Goal: Task Accomplishment & Management: Use online tool/utility

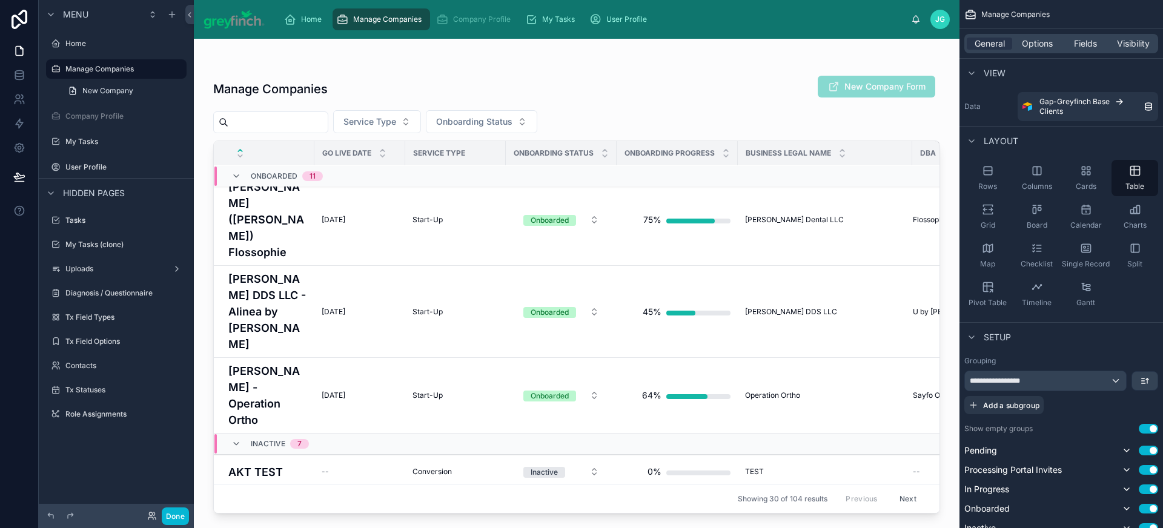
click at [377, 490] on td "[DATE] [DATE]" at bounding box center [359, 511] width 91 height 43
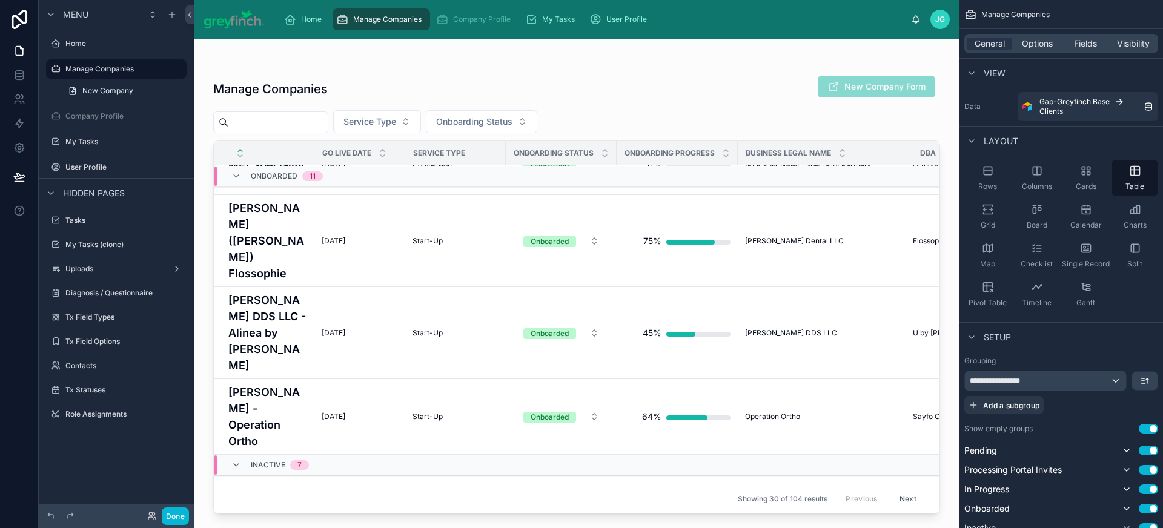
scroll to position [1525, 0]
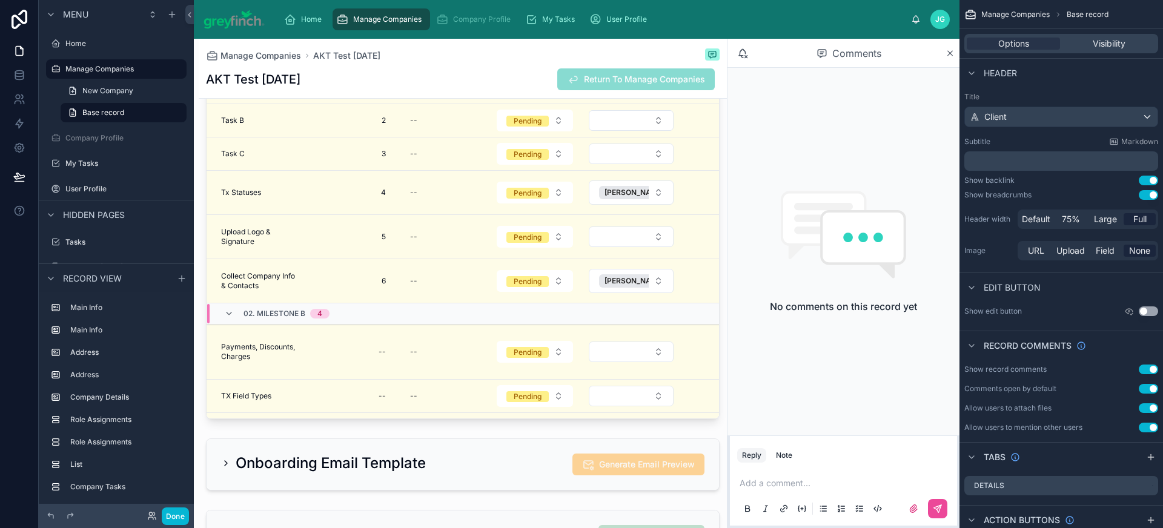
scroll to position [1980, 0]
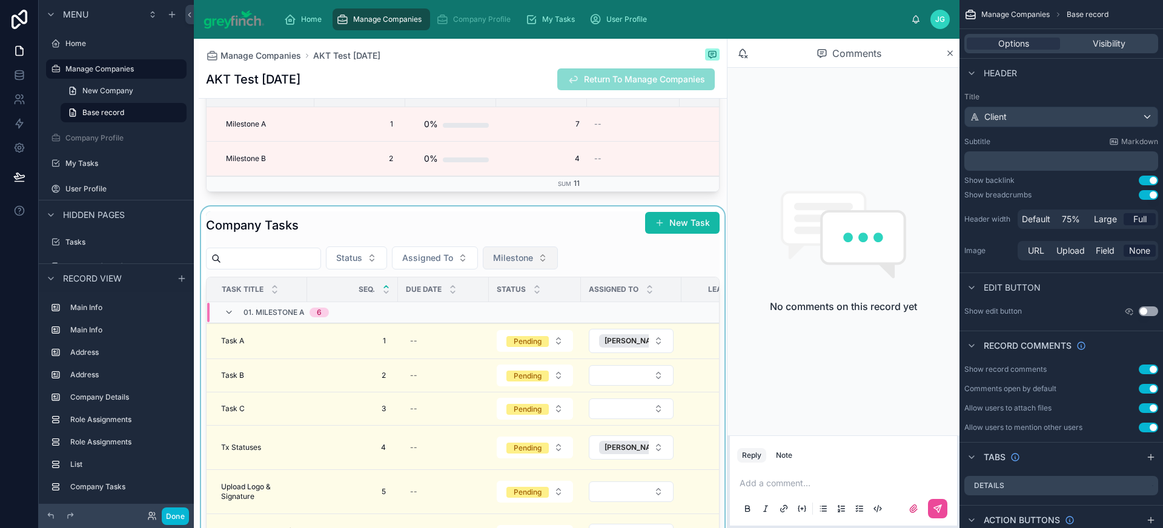
click at [513, 274] on div at bounding box center [463, 443] width 528 height 473
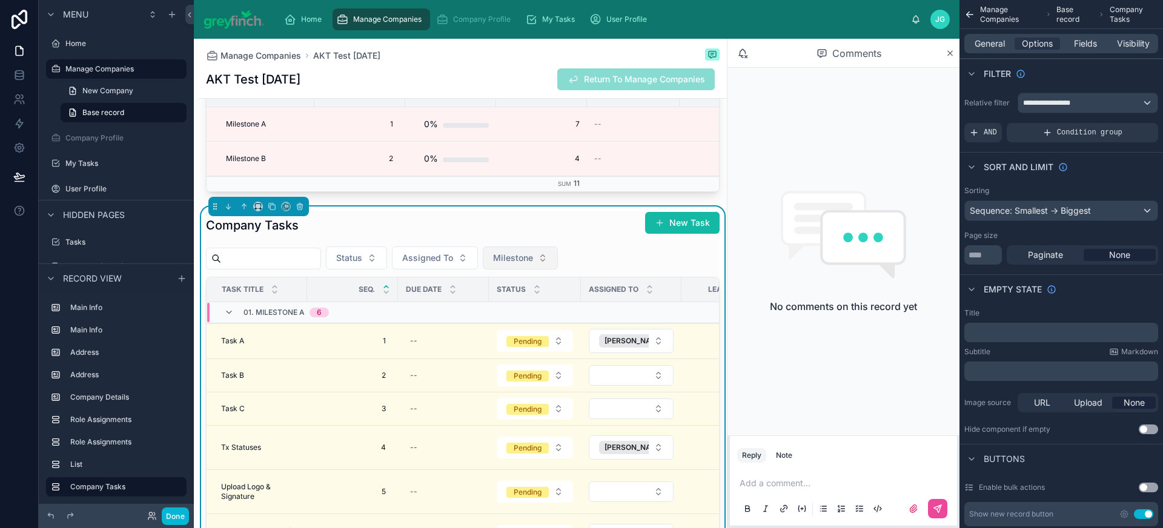
click at [531, 264] on span "Milestone" at bounding box center [513, 258] width 40 height 12
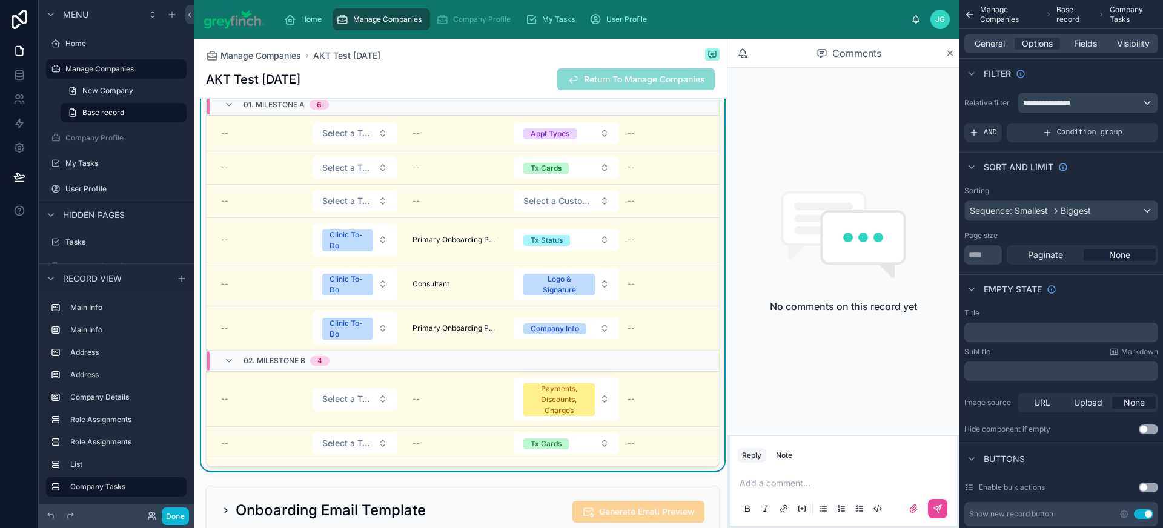
scroll to position [0, 569]
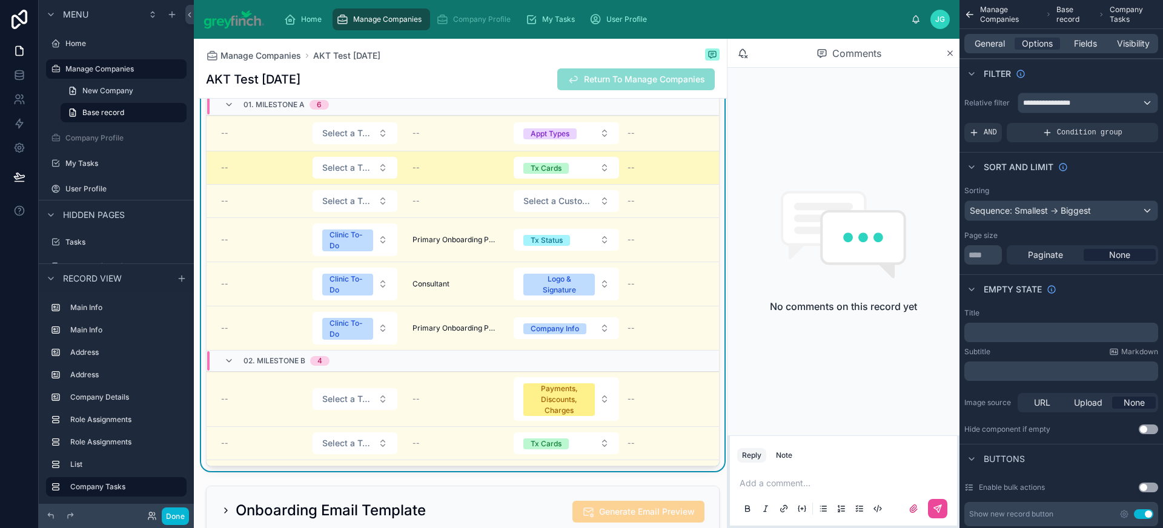
click at [434, 173] on div "--" at bounding box center [456, 168] width 86 height 10
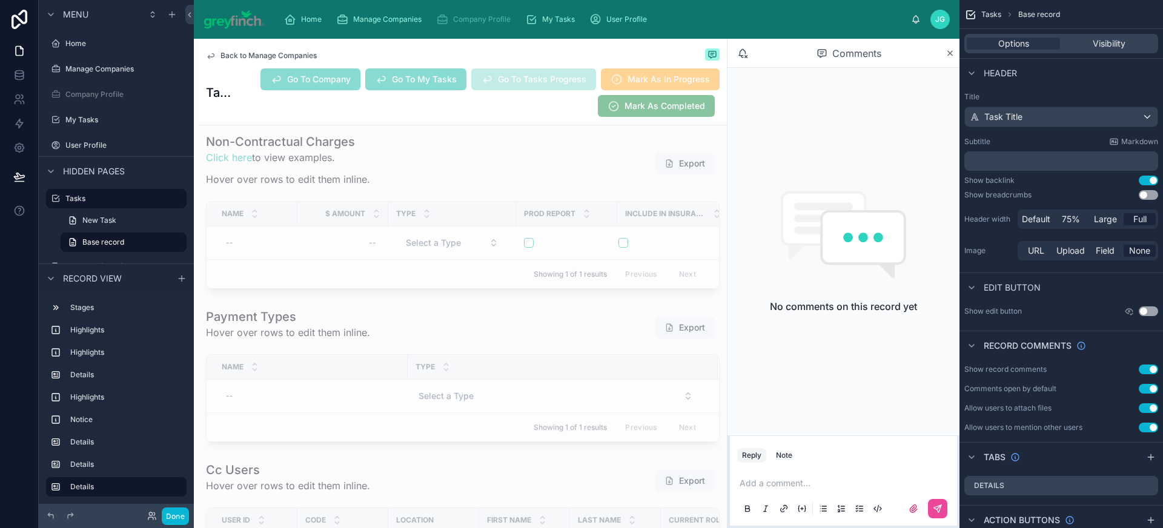
scroll to position [9094, 0]
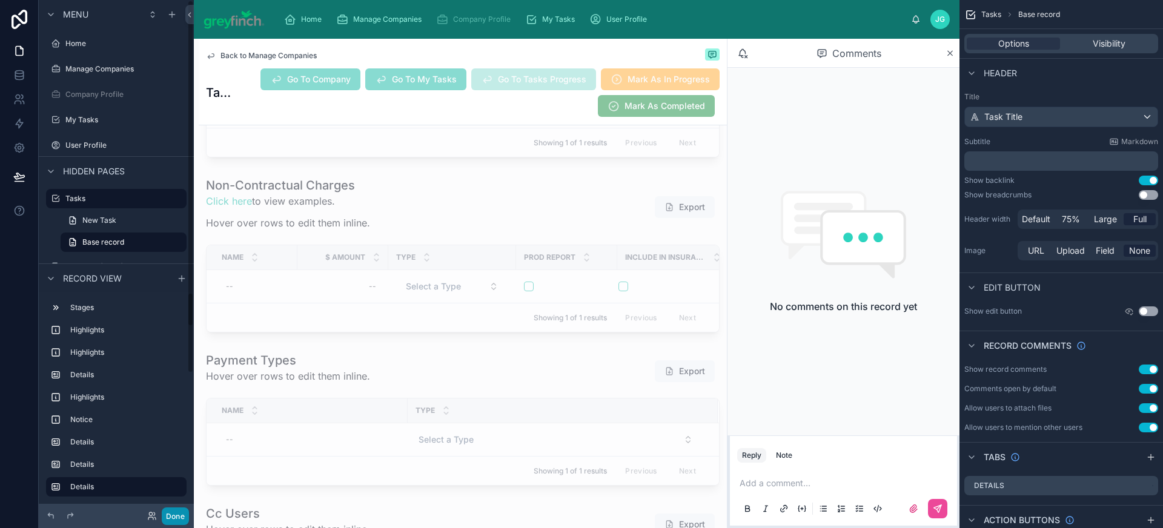
click at [171, 515] on button "Done" at bounding box center [175, 517] width 27 height 18
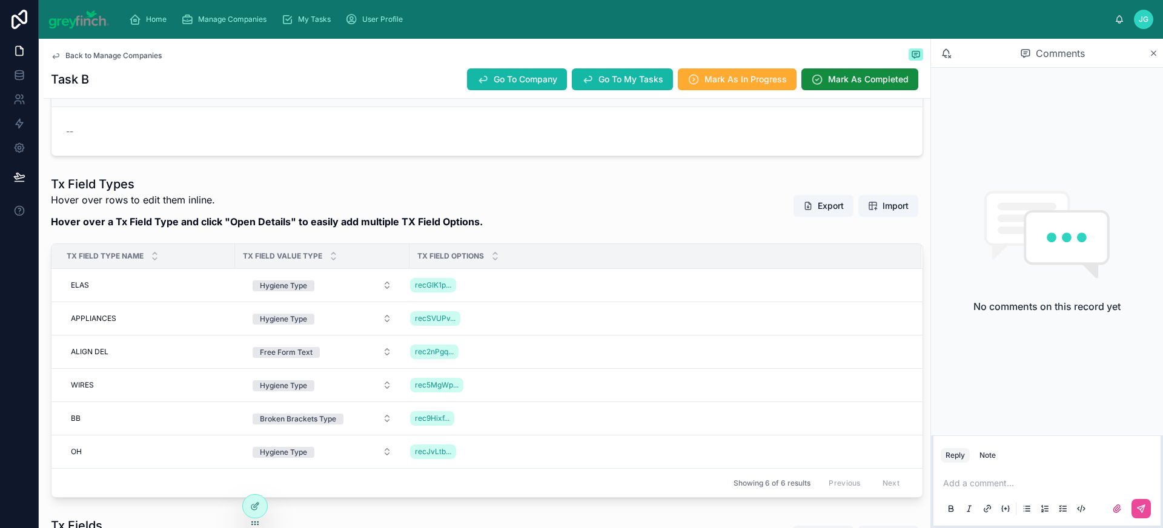
scroll to position [199, 0]
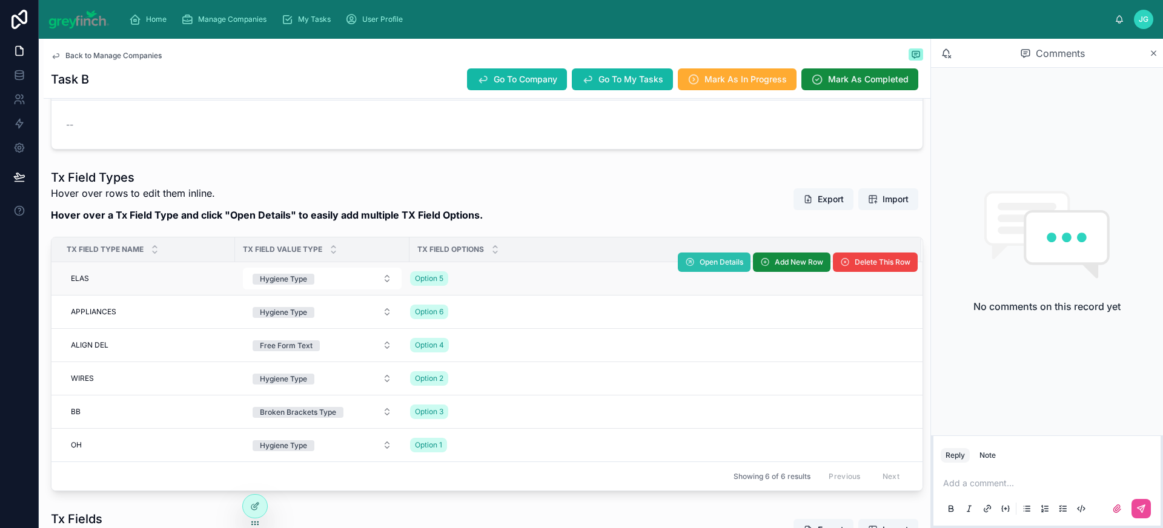
click at [700, 259] on span "Open Details" at bounding box center [722, 262] width 44 height 10
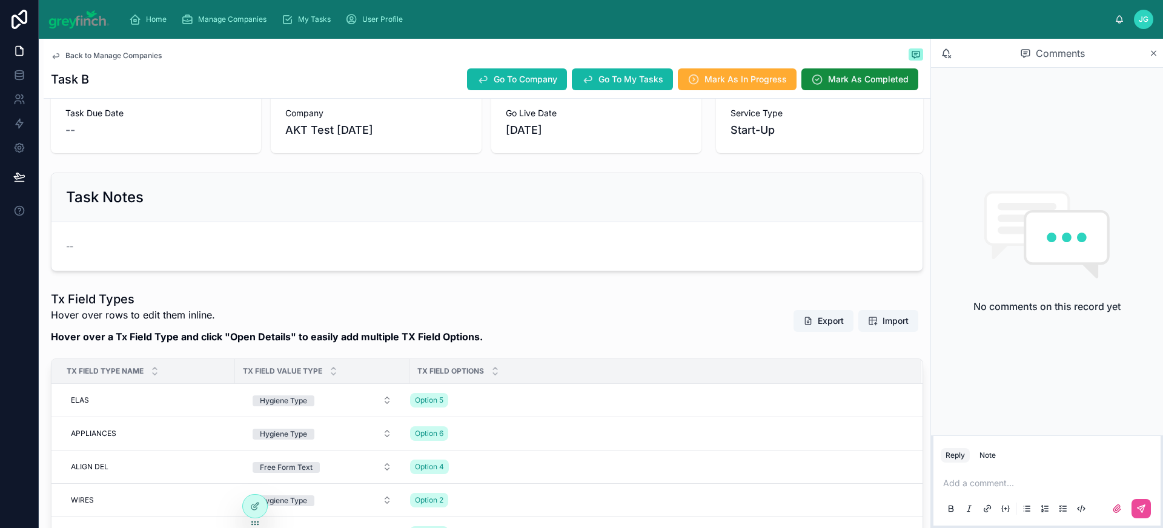
scroll to position [91, 0]
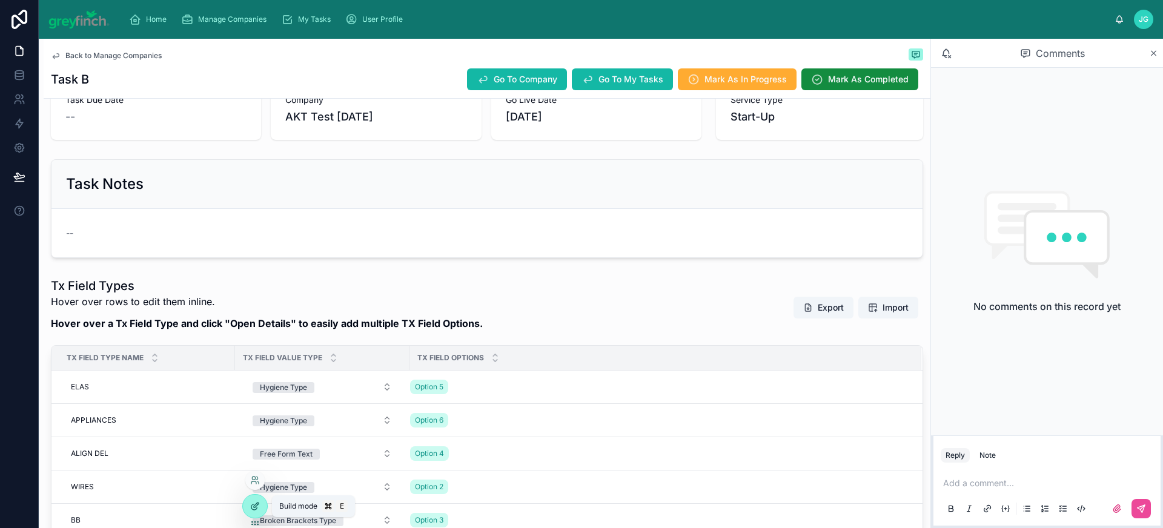
click at [253, 505] on icon at bounding box center [253, 507] width 5 height 5
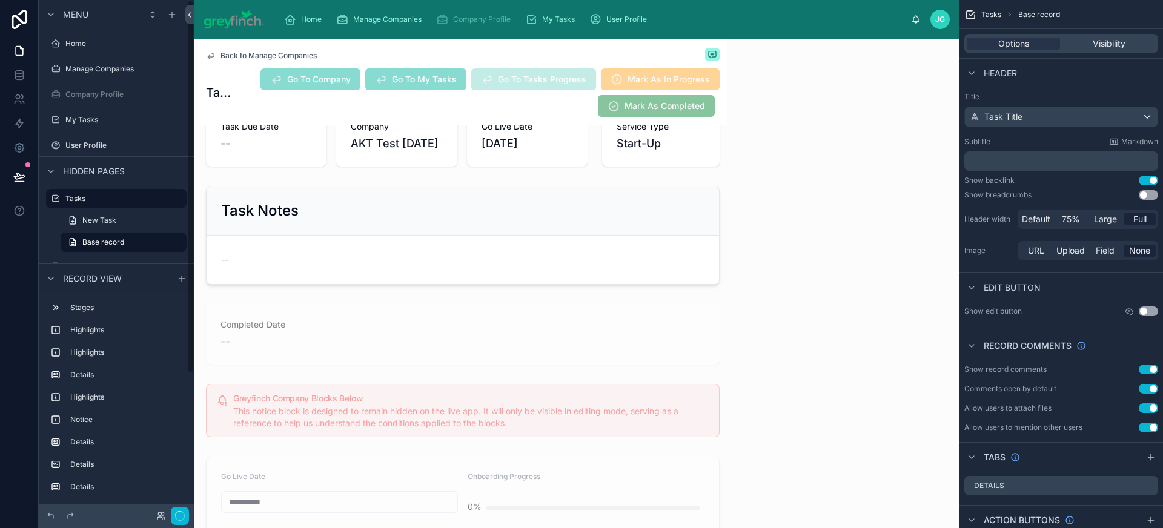
click at [190, 15] on icon at bounding box center [189, 14] width 8 height 9
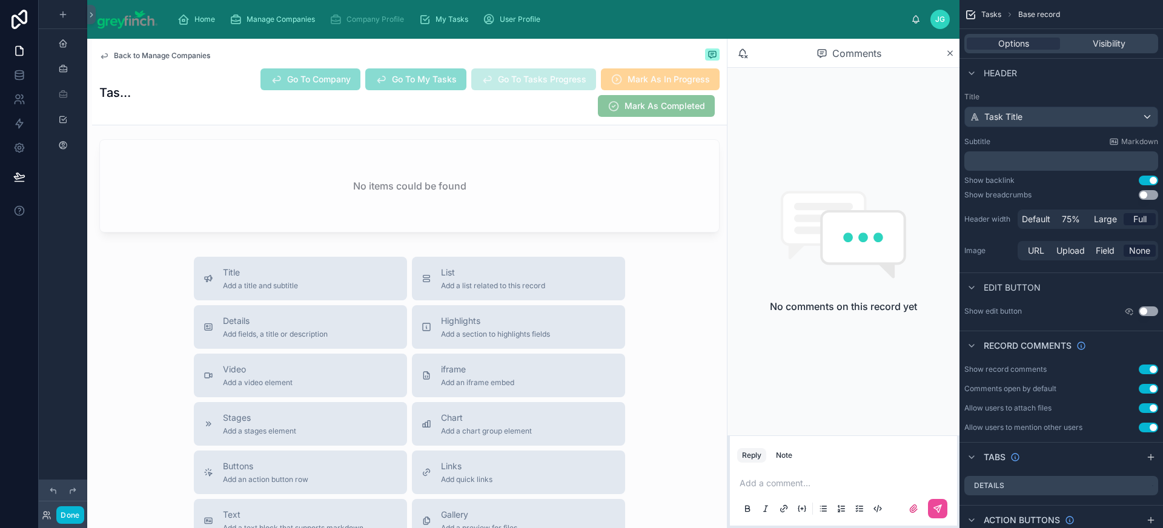
scroll to position [11210, 0]
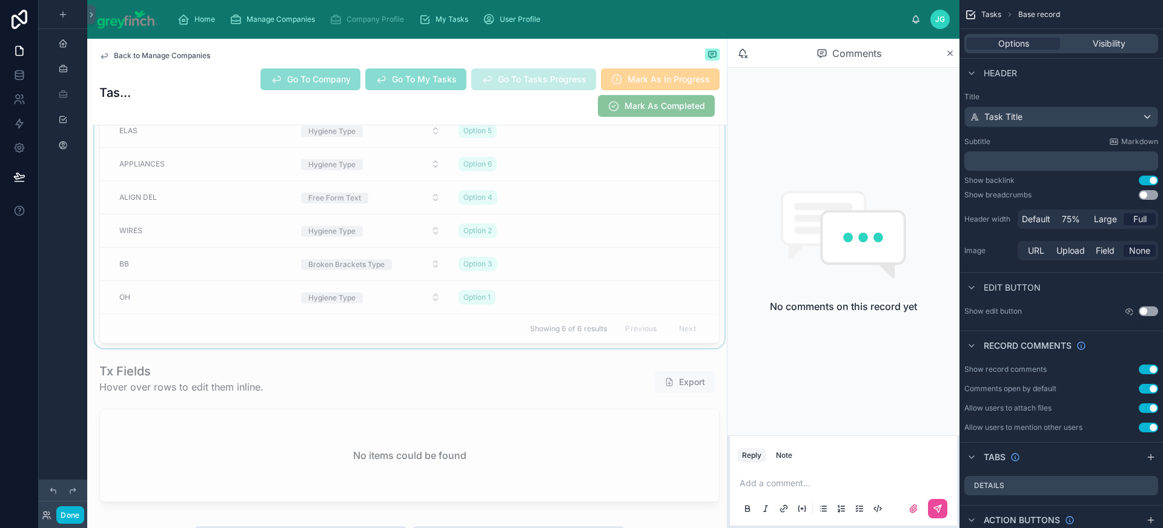
click at [560, 225] on div at bounding box center [409, 182] width 635 height 332
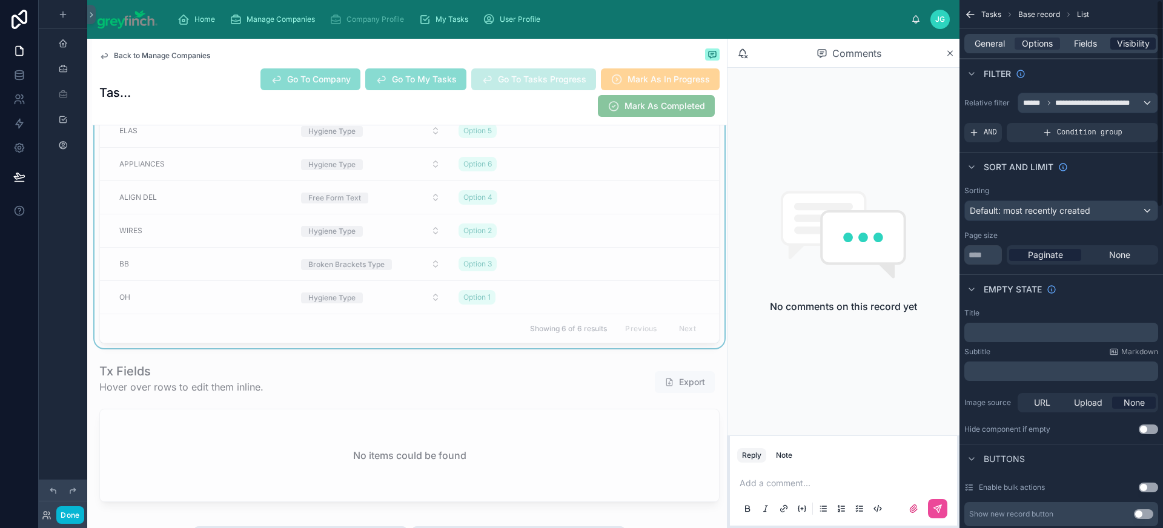
click at [1140, 44] on span "Visibility" at bounding box center [1133, 44] width 33 height 12
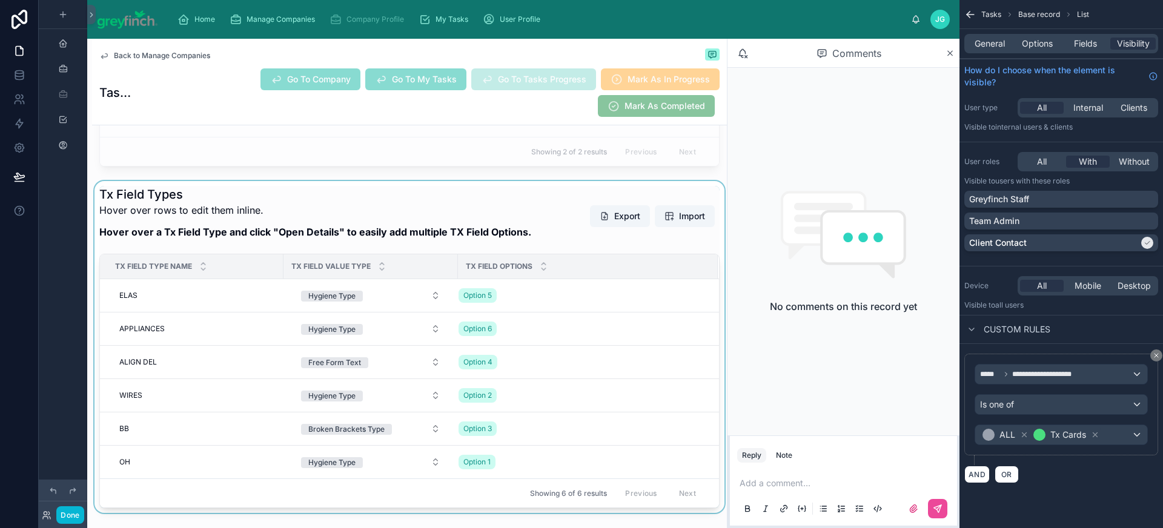
scroll to position [7527, 0]
click at [425, 304] on div at bounding box center [409, 348] width 635 height 332
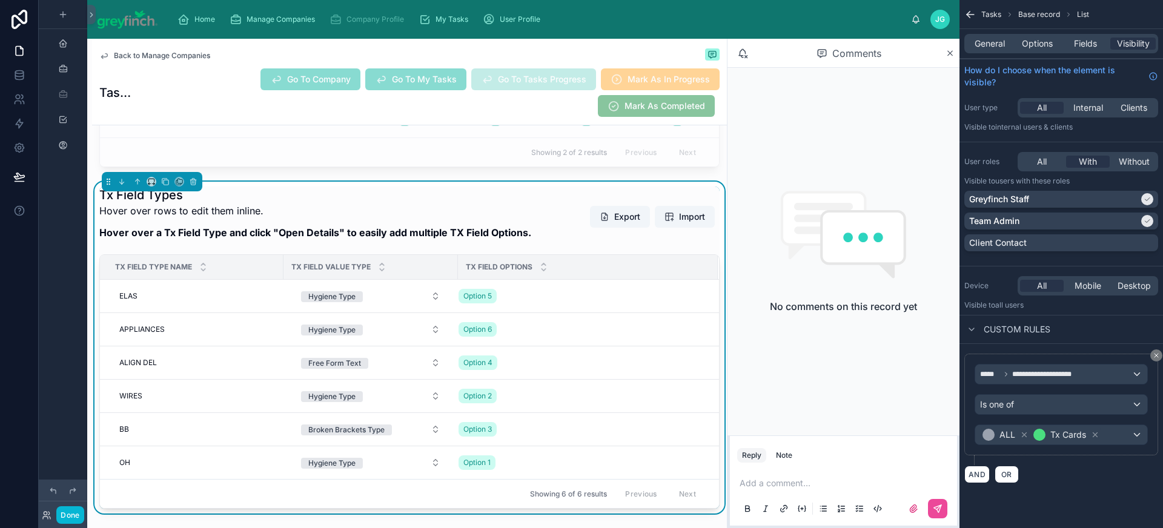
scroll to position [7549, 0]
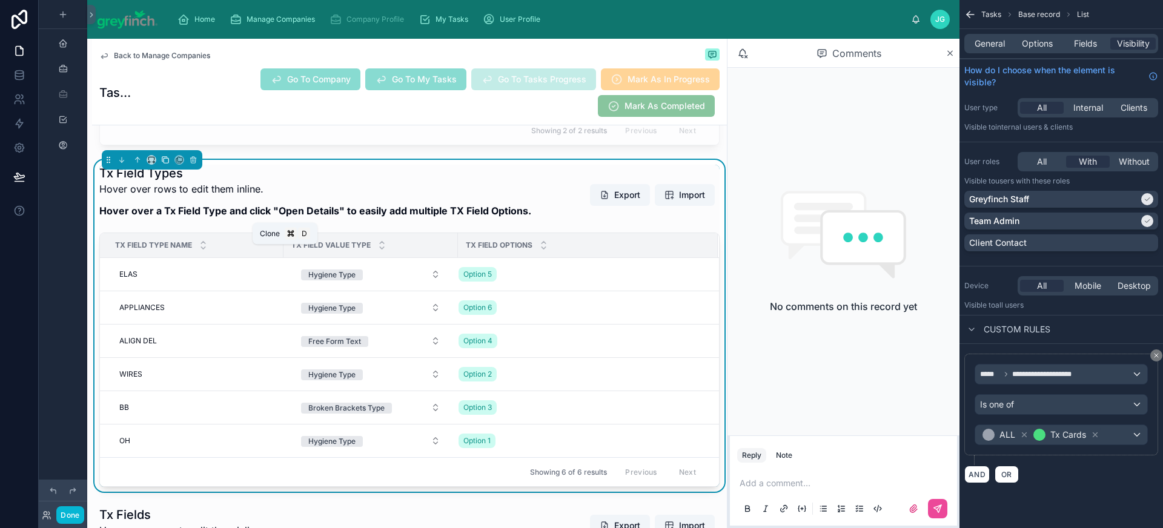
click at [163, 164] on icon at bounding box center [165, 160] width 8 height 8
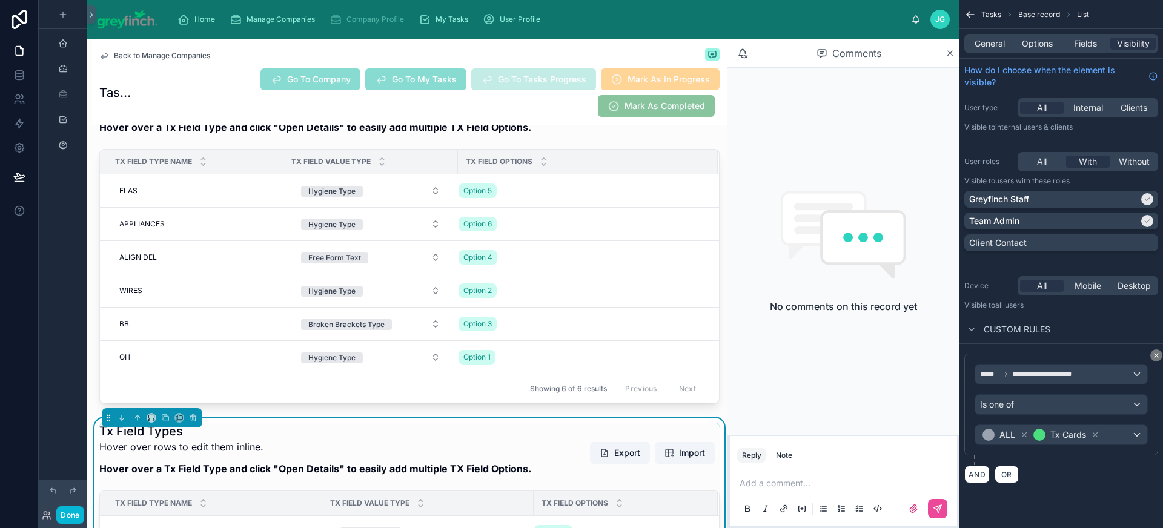
scroll to position [7526, 0]
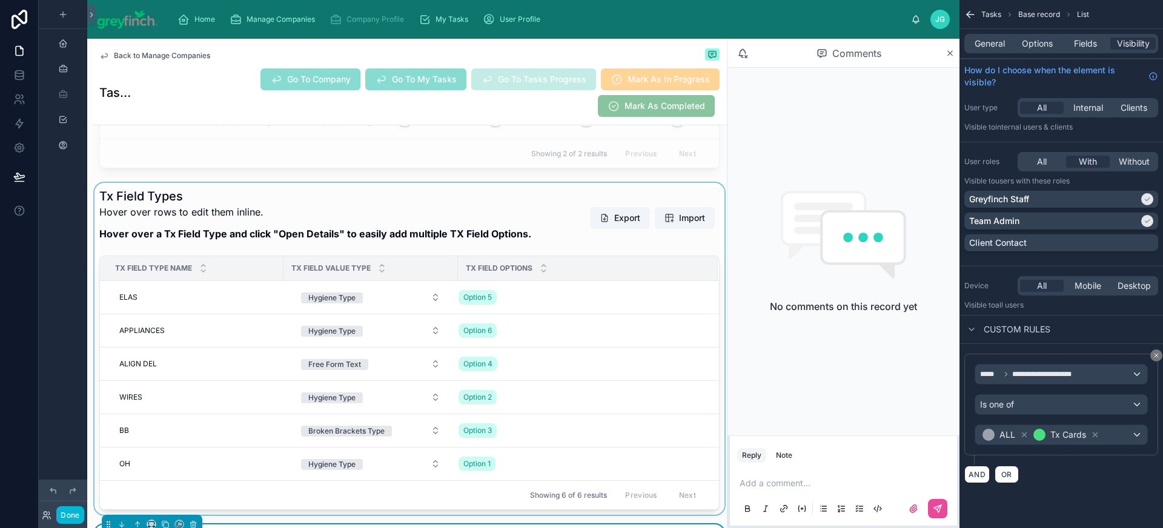
click at [423, 291] on div at bounding box center [409, 349] width 635 height 332
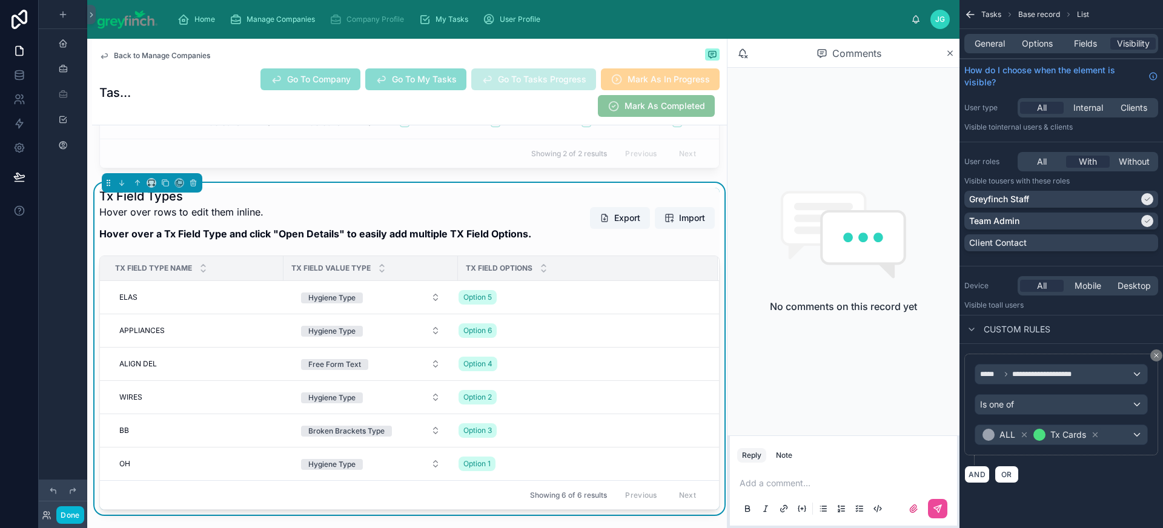
click at [447, 219] on p "Hover over rows to edit them inline." at bounding box center [315, 212] width 432 height 15
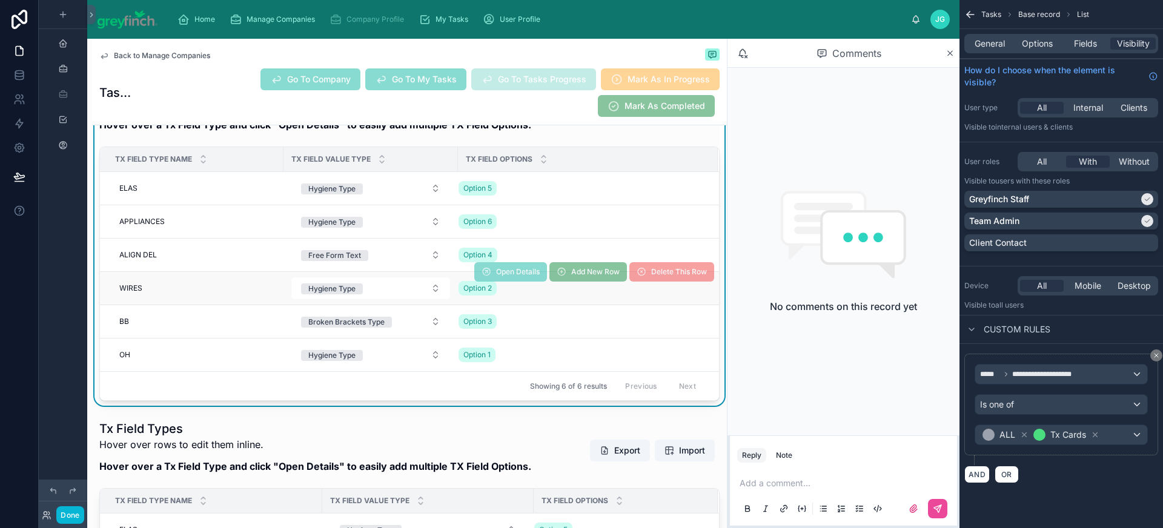
scroll to position [7748, 0]
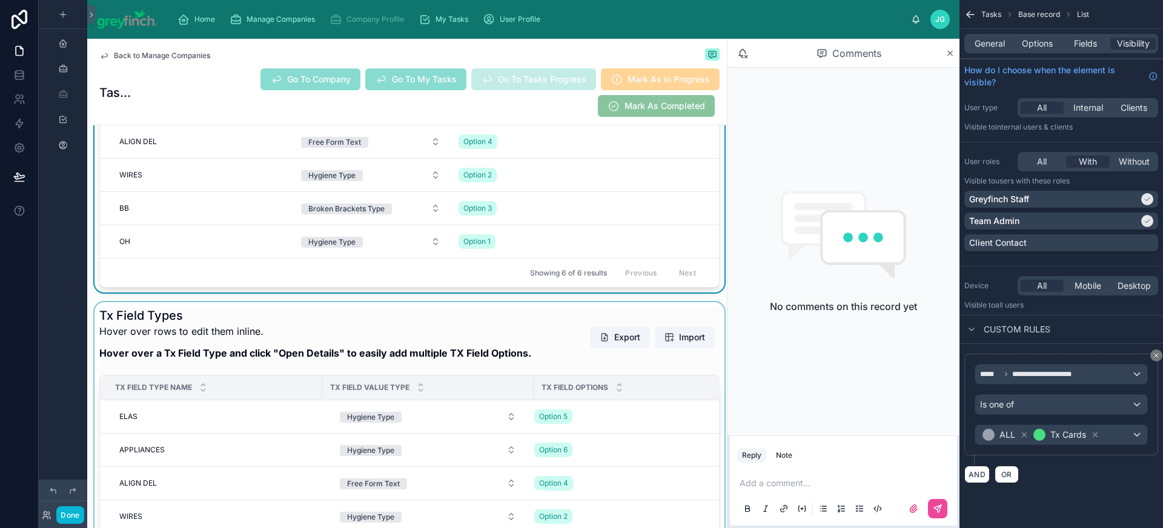
click at [477, 411] on div at bounding box center [409, 468] width 635 height 332
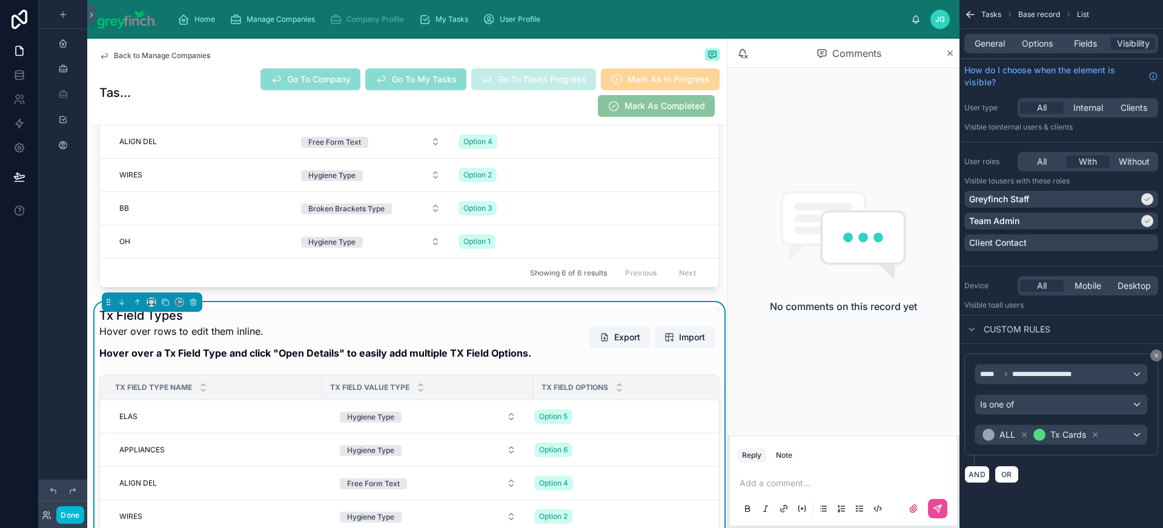
scroll to position [7632, 0]
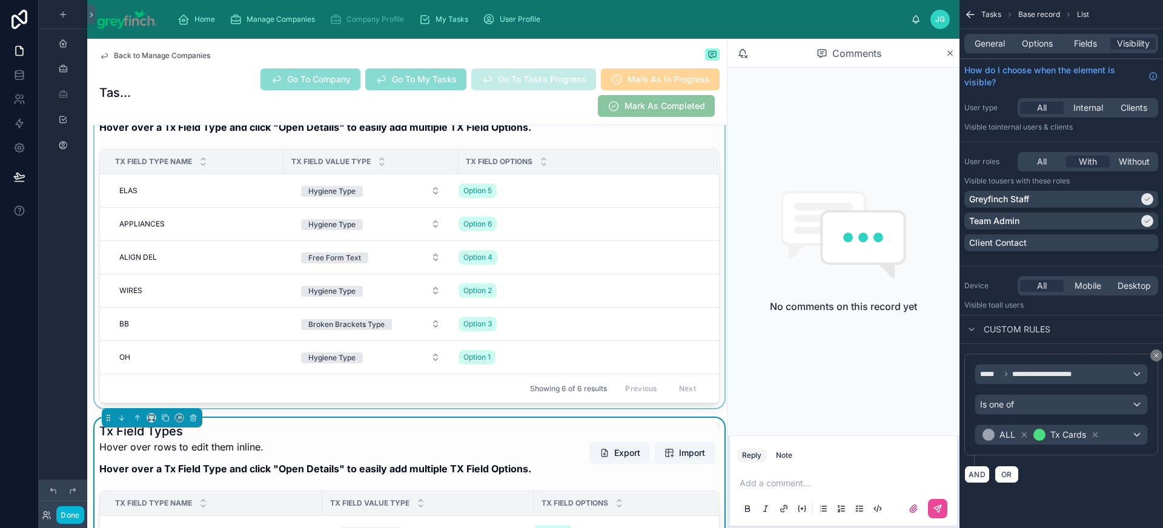
click at [483, 193] on div at bounding box center [409, 242] width 635 height 332
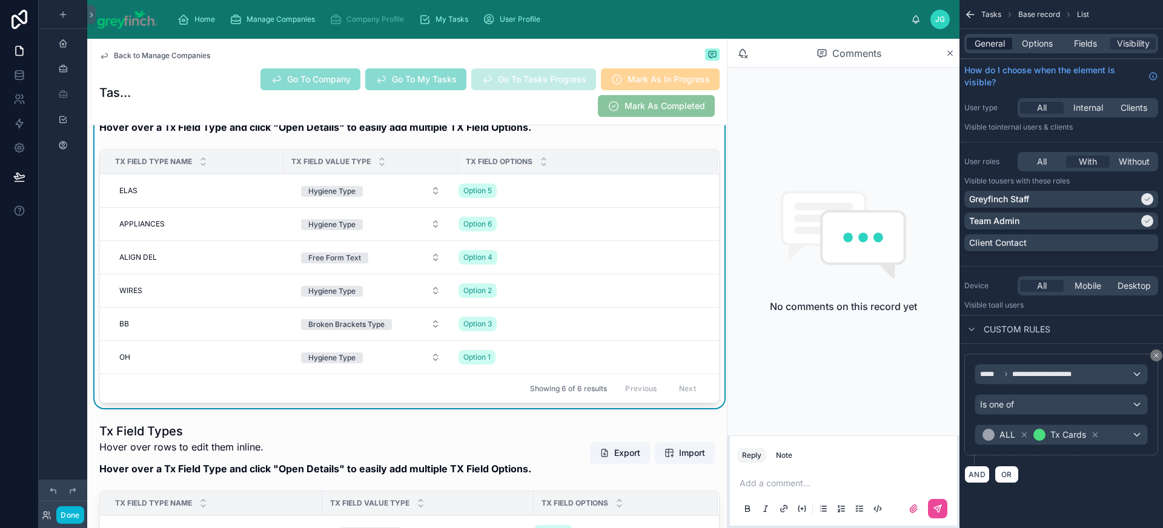
click at [982, 44] on span "General" at bounding box center [990, 44] width 30 height 12
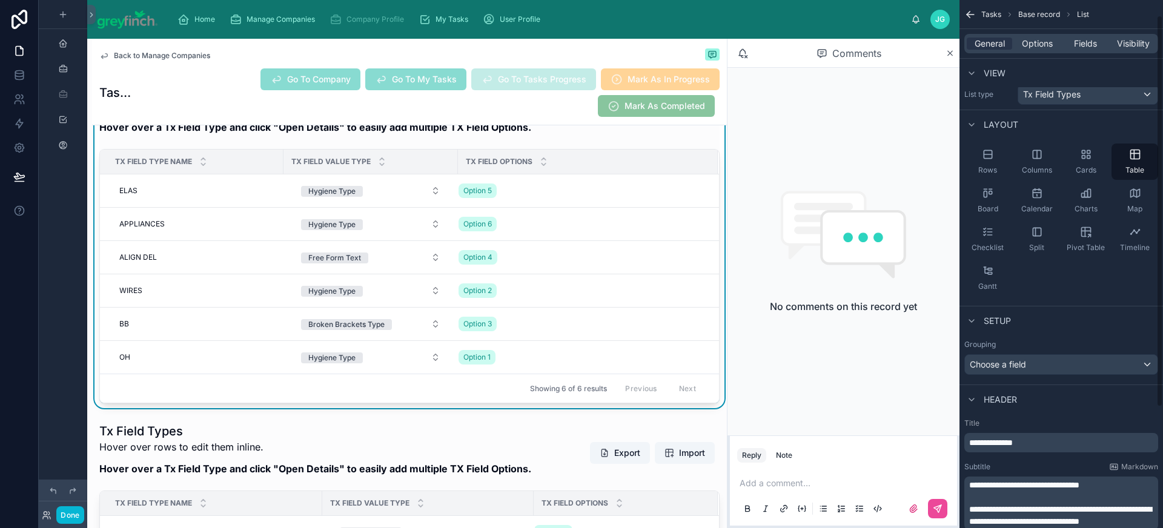
scroll to position [21, 0]
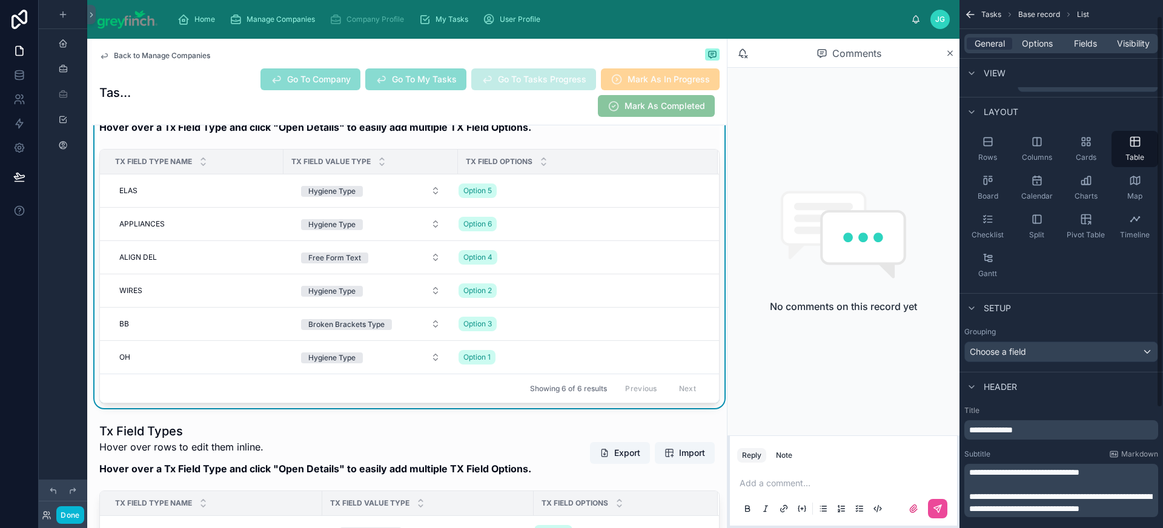
click at [1007, 431] on span "**********" at bounding box center [991, 430] width 44 height 8
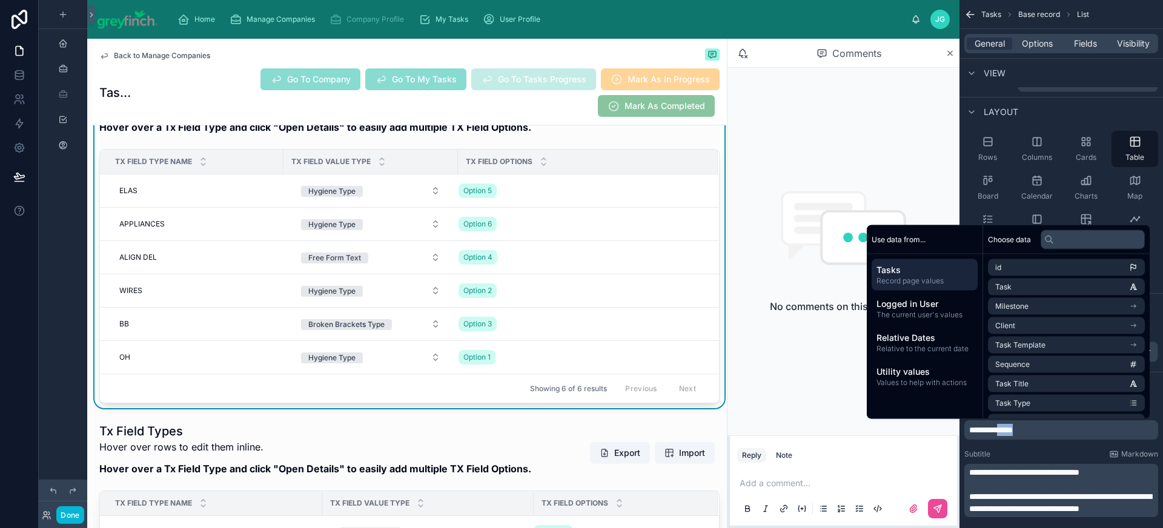
click at [1022, 499] on span "**********" at bounding box center [1060, 503] width 182 height 21
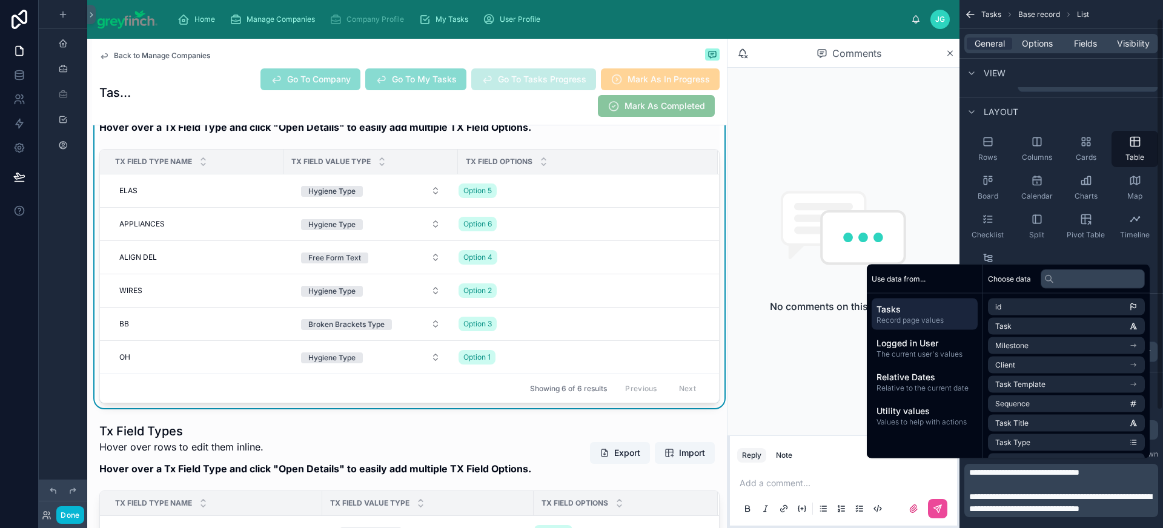
scroll to position [43, 0]
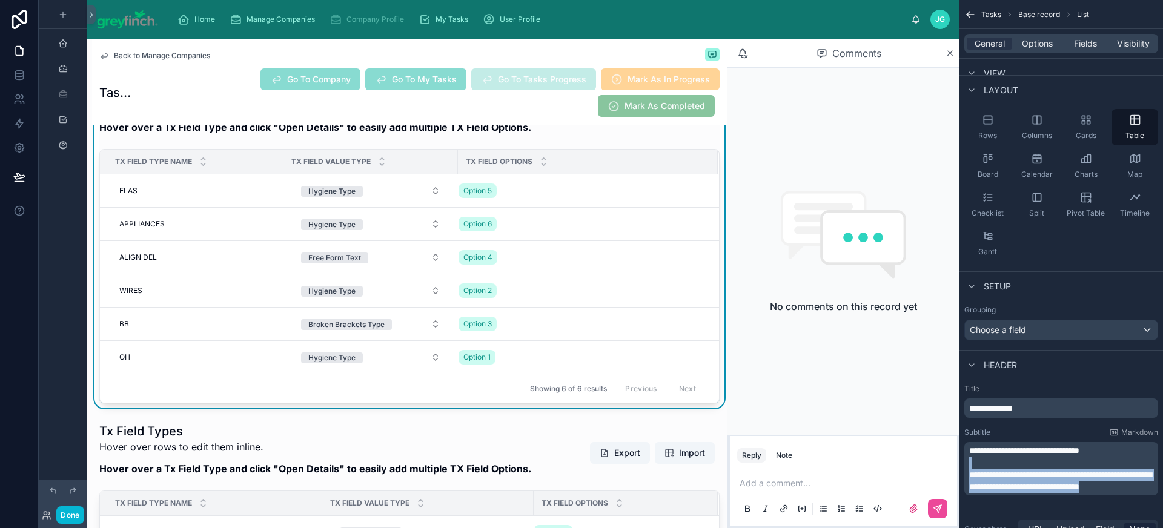
drag, startPoint x: 1029, startPoint y: 502, endPoint x: 968, endPoint y: 464, distance: 71.3
click at [969, 463] on div "**********" at bounding box center [1062, 469] width 187 height 48
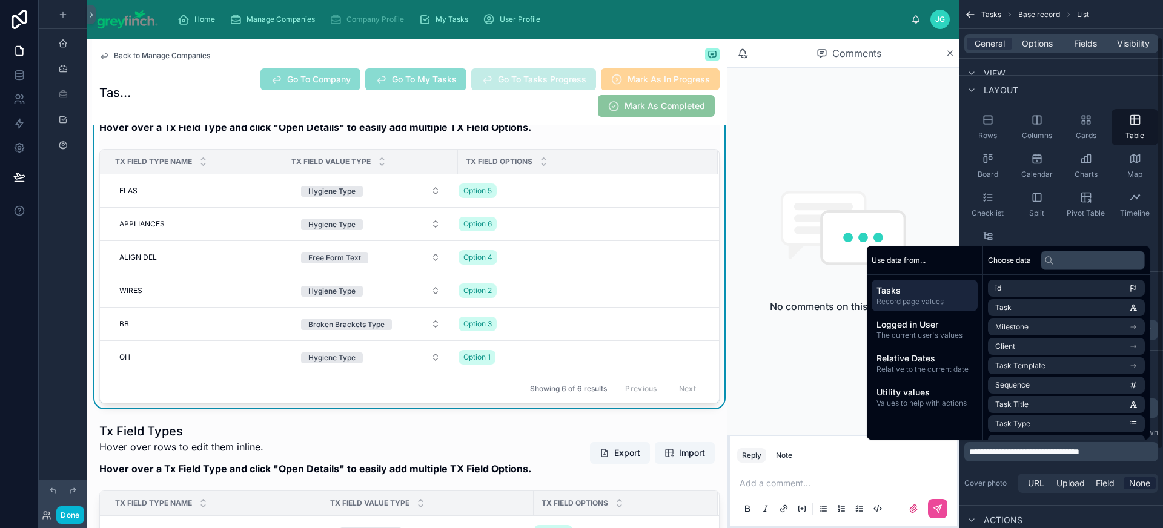
click at [983, 479] on label "Cover photo" at bounding box center [988, 484] width 48 height 10
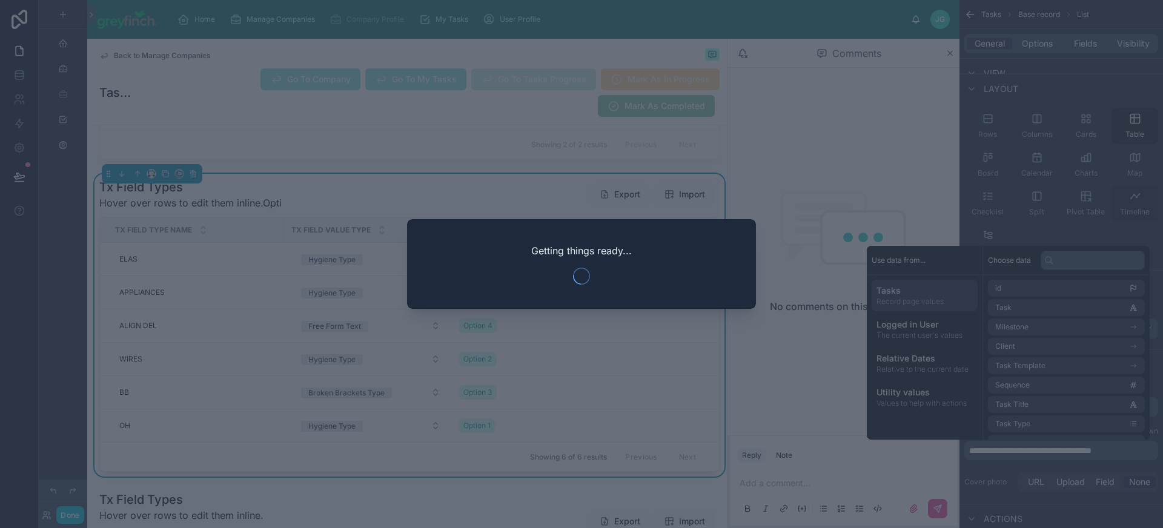
scroll to position [7617, 0]
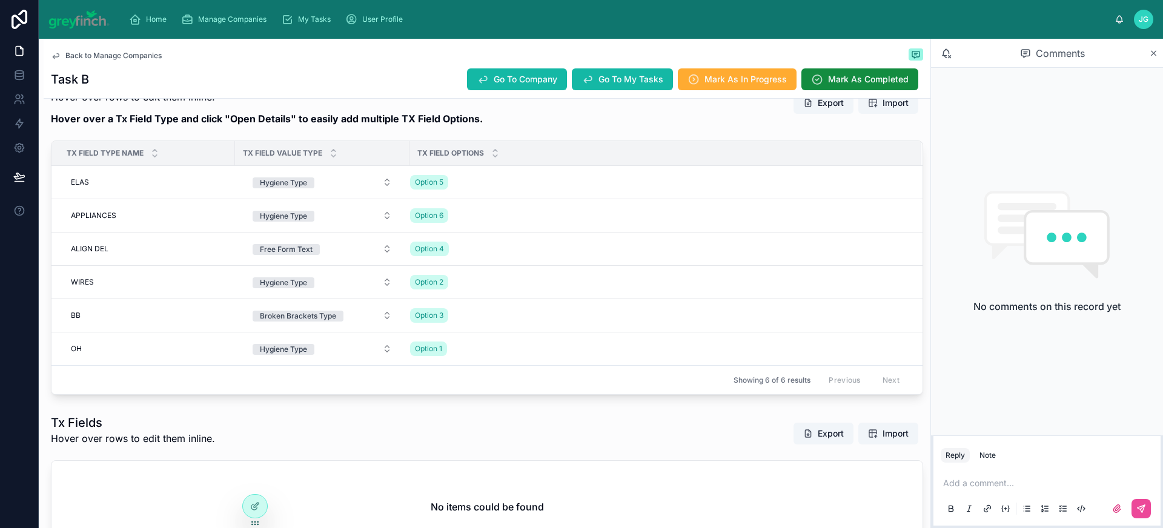
scroll to position [365, 0]
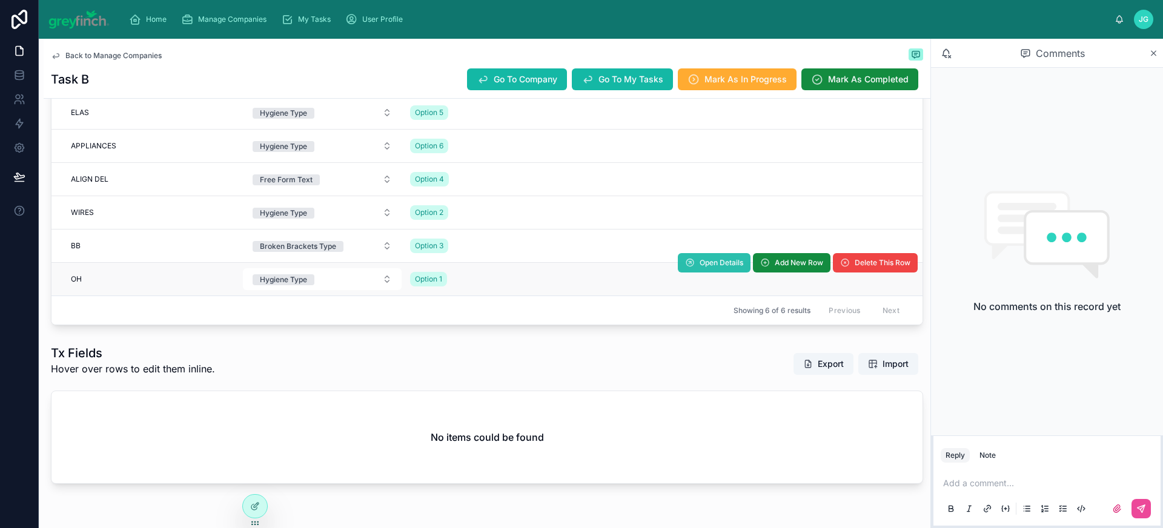
click at [710, 265] on span "Open Details" at bounding box center [722, 263] width 44 height 10
